Goal: Task Accomplishment & Management: Use online tool/utility

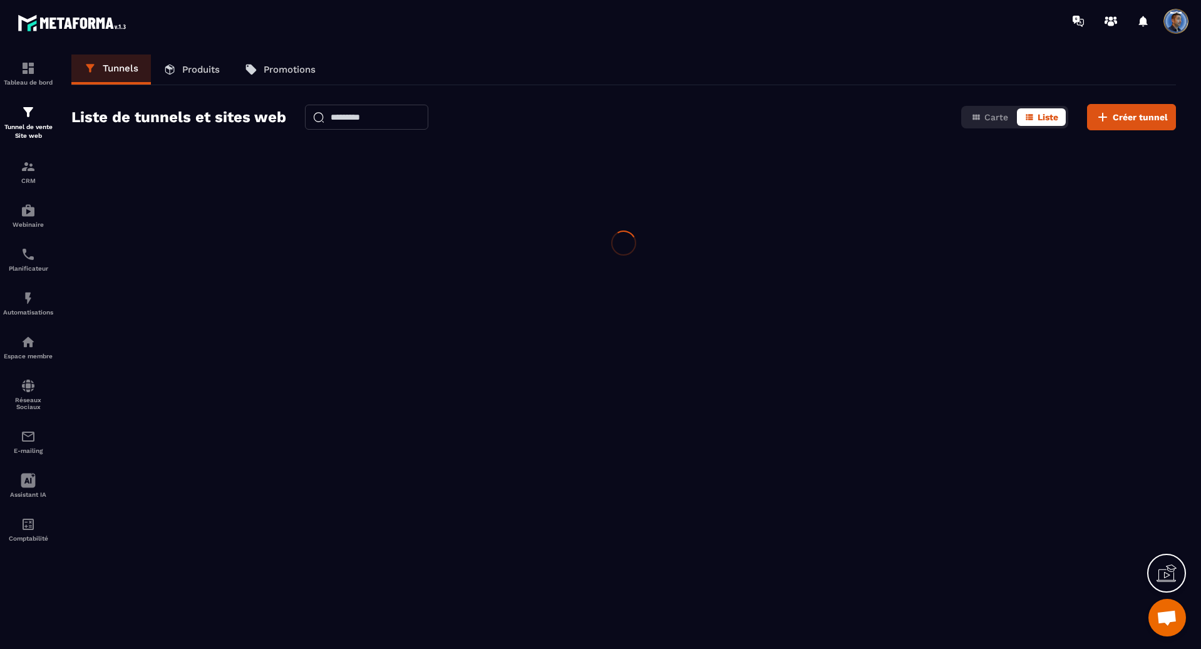
scroll to position [2506, 0]
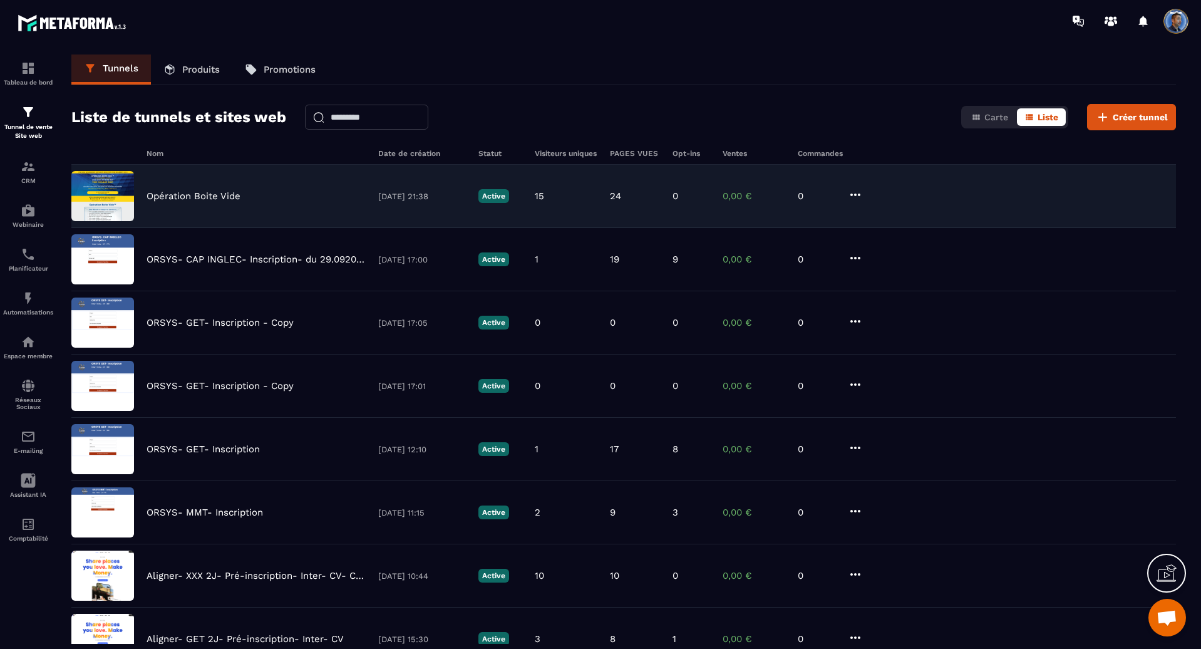
click at [102, 190] on img at bounding box center [102, 196] width 63 height 50
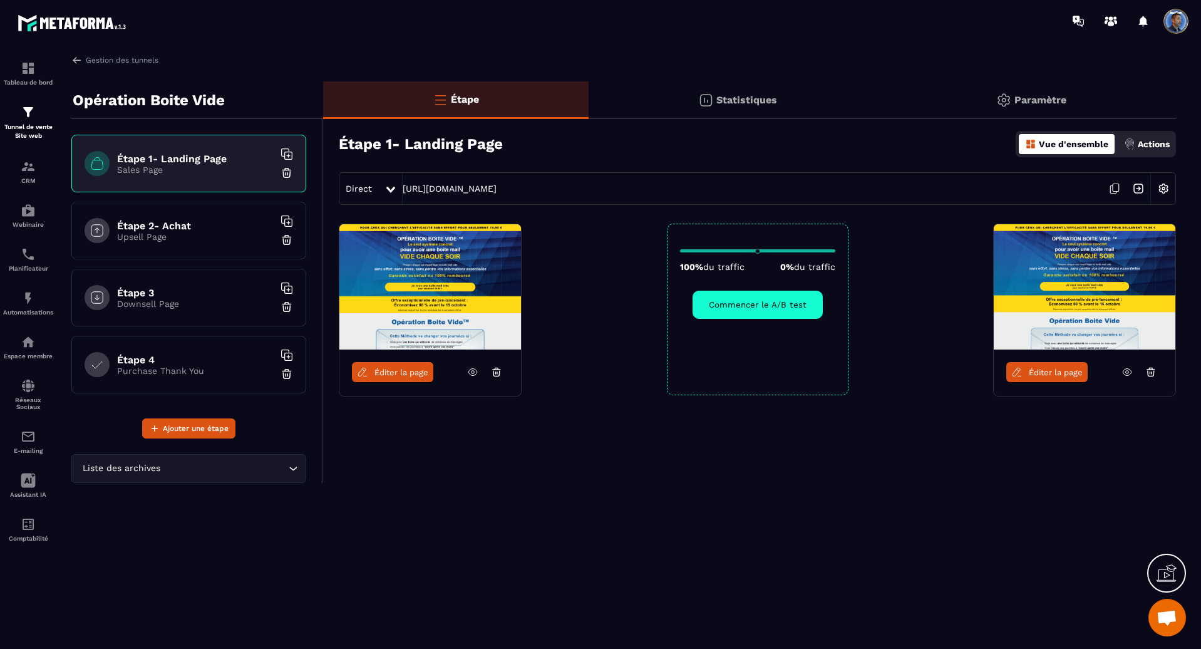
click at [474, 374] on icon at bounding box center [472, 371] width 11 height 11
